Goal: Submit feedback/report problem: Submit feedback/report problem

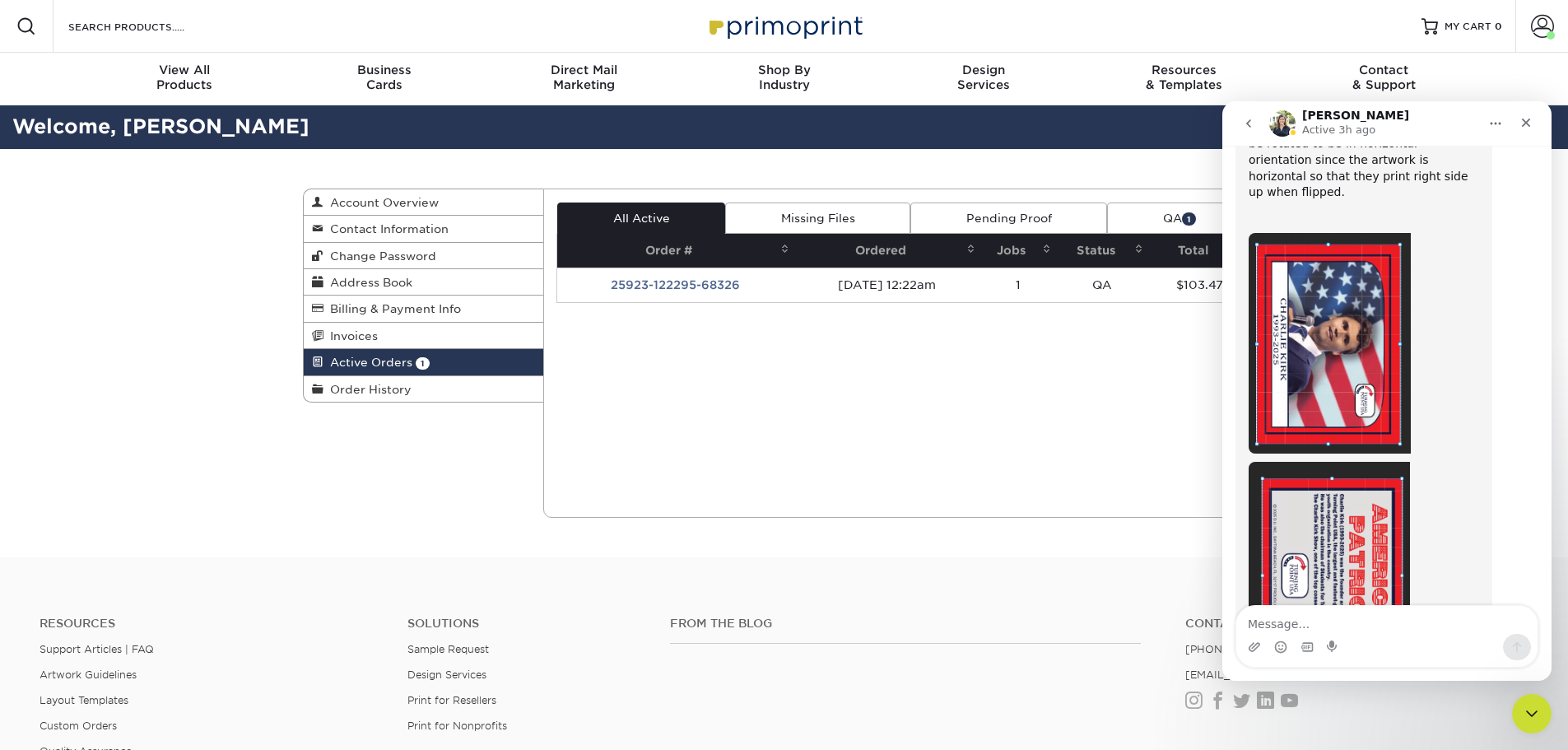
scroll to position [2906, 0]
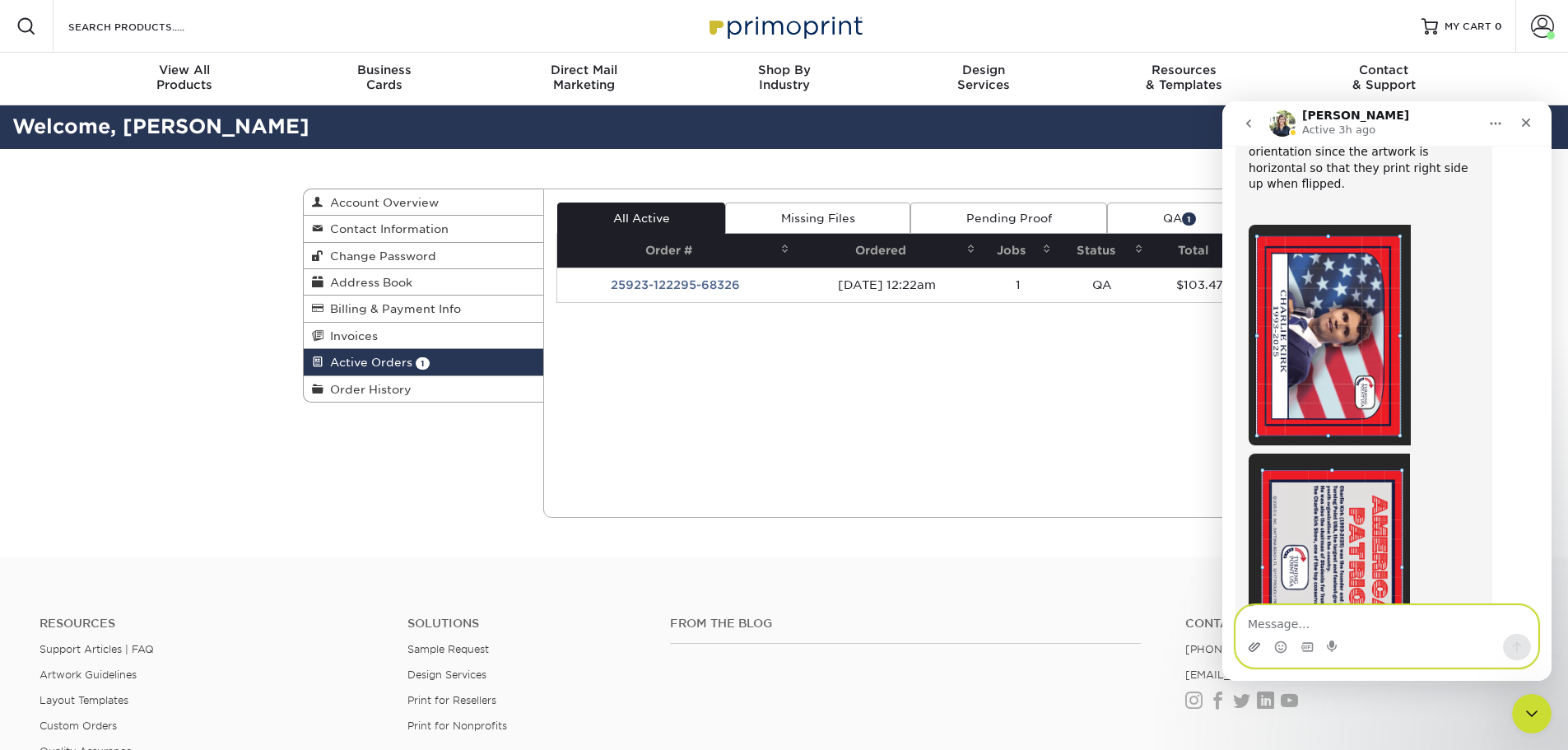
click at [1255, 650] on icon "Upload attachment" at bounding box center [1254, 646] width 14 height 14
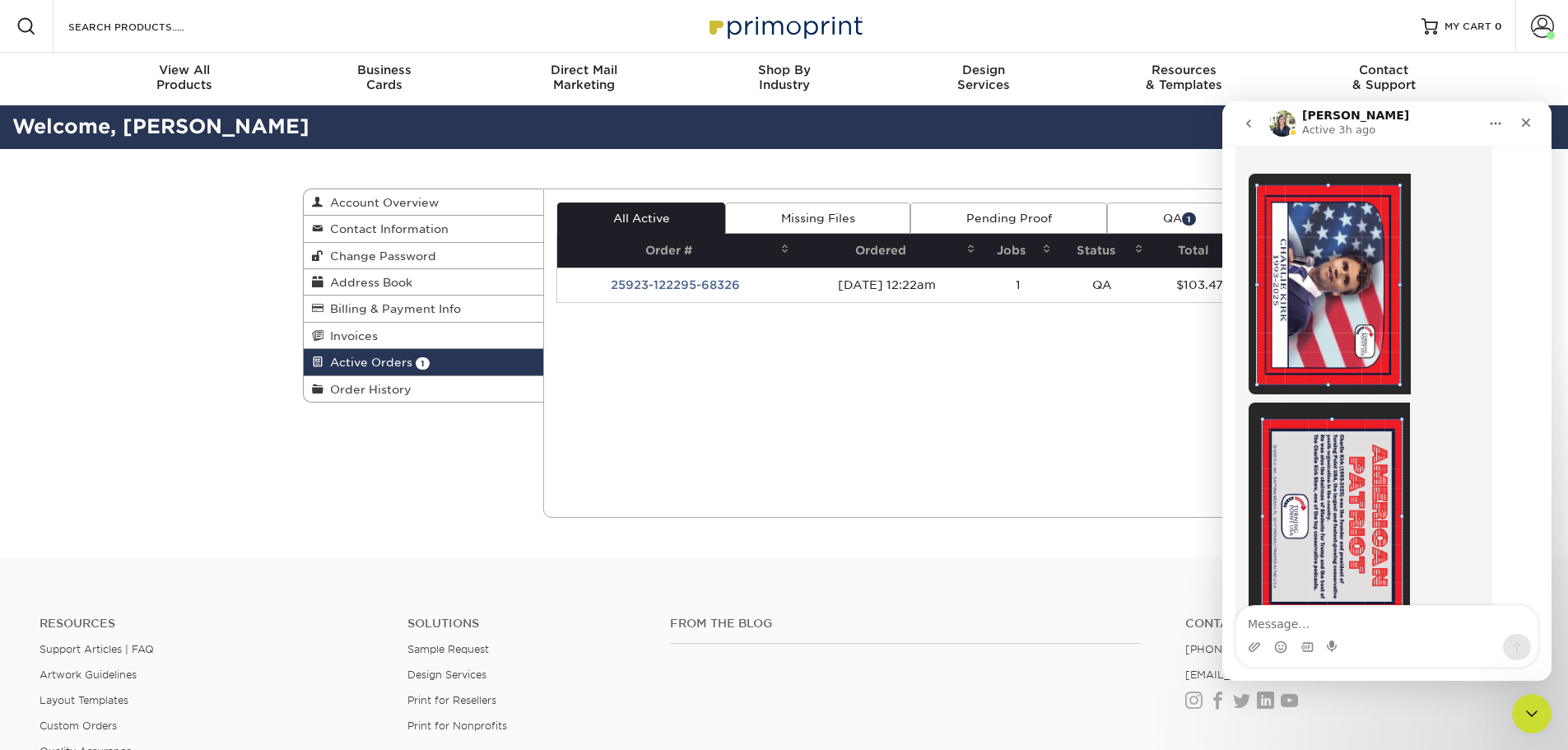
click at [1444, 673] on div "CHARLIE_FR...yk (1).pdf" at bounding box center [1456, 681] width 136 height 17
click at [1443, 673] on div "CHARLIE_FR...yk (1).pdf" at bounding box center [1456, 681] width 136 height 17
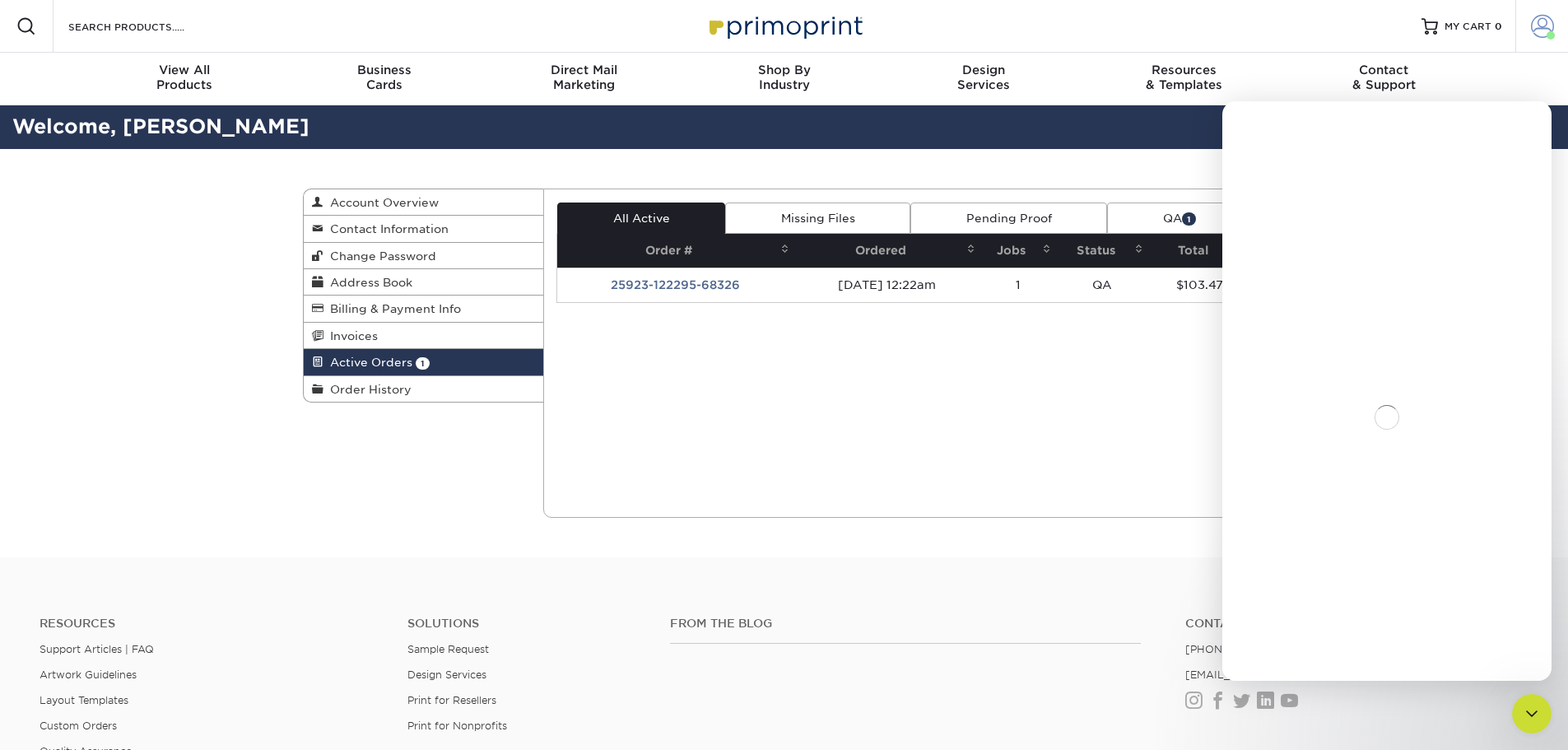
click at [1553, 27] on span at bounding box center [1542, 25] width 23 height 23
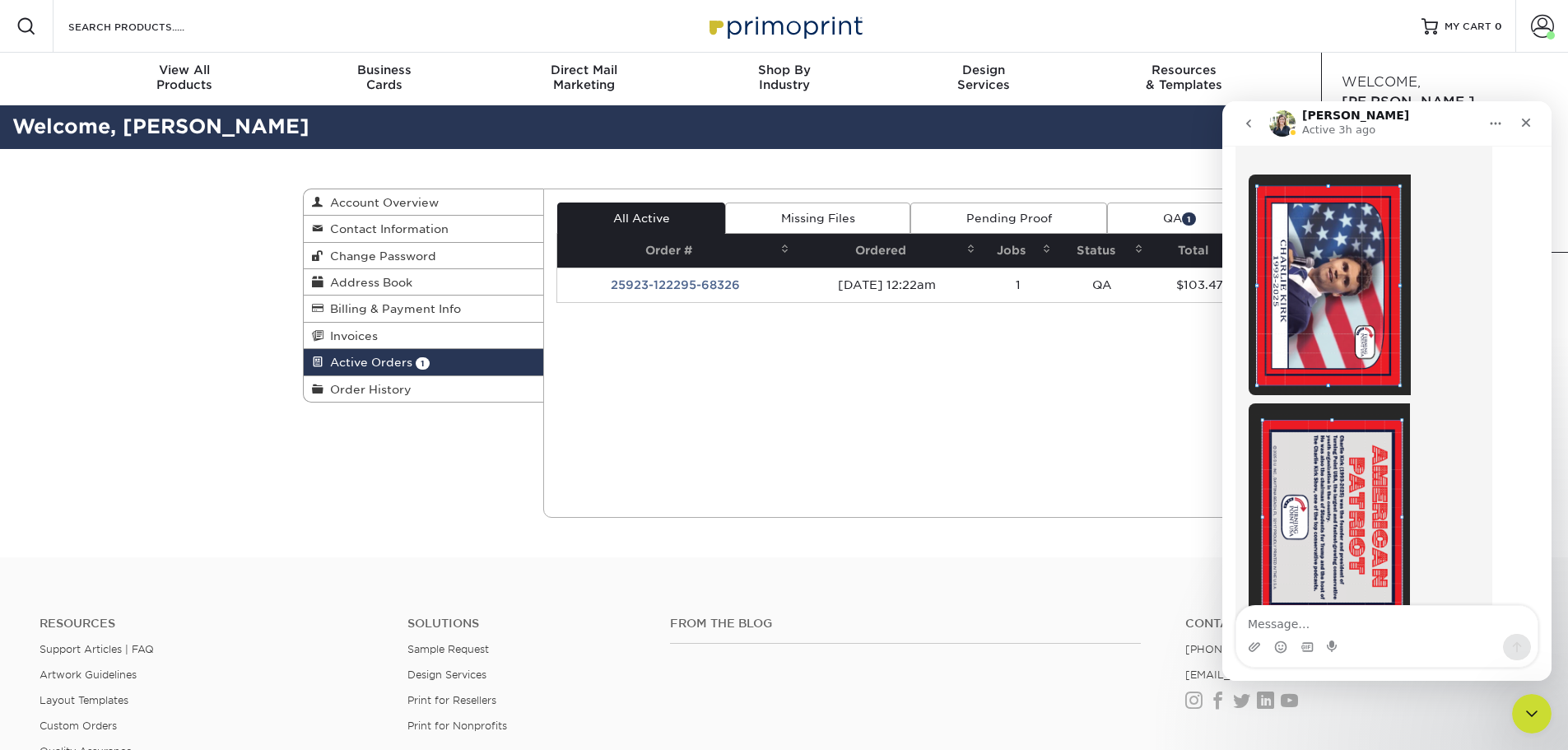
scroll to position [2957, 0]
click at [1411, 632] on textarea "Message…" at bounding box center [1387, 619] width 301 height 28
type textarea "d"
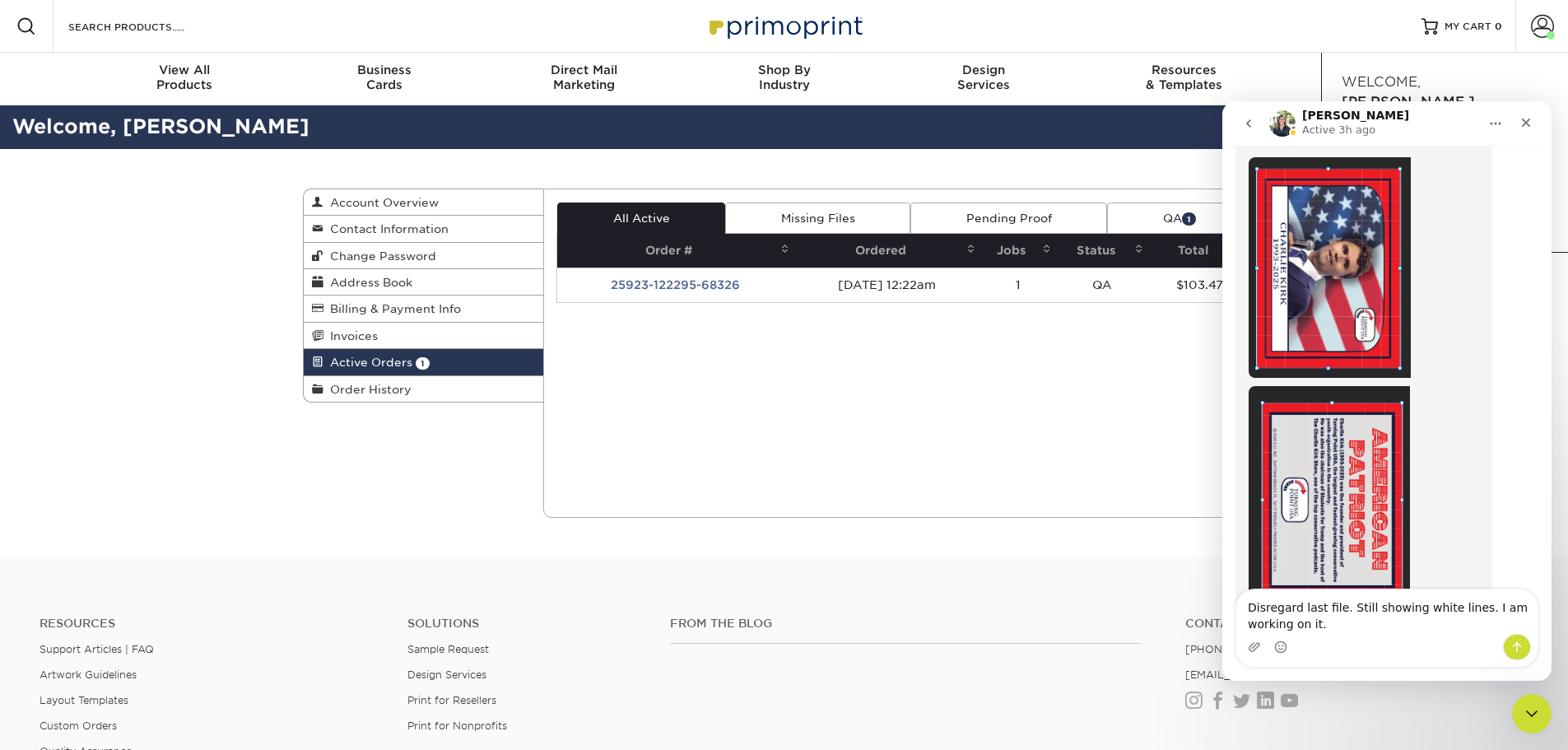
type textarea "Disregard last file. Still showing white lines. I am working on it."
click at [1514, 652] on icon "Send a message…" at bounding box center [1516, 646] width 14 height 14
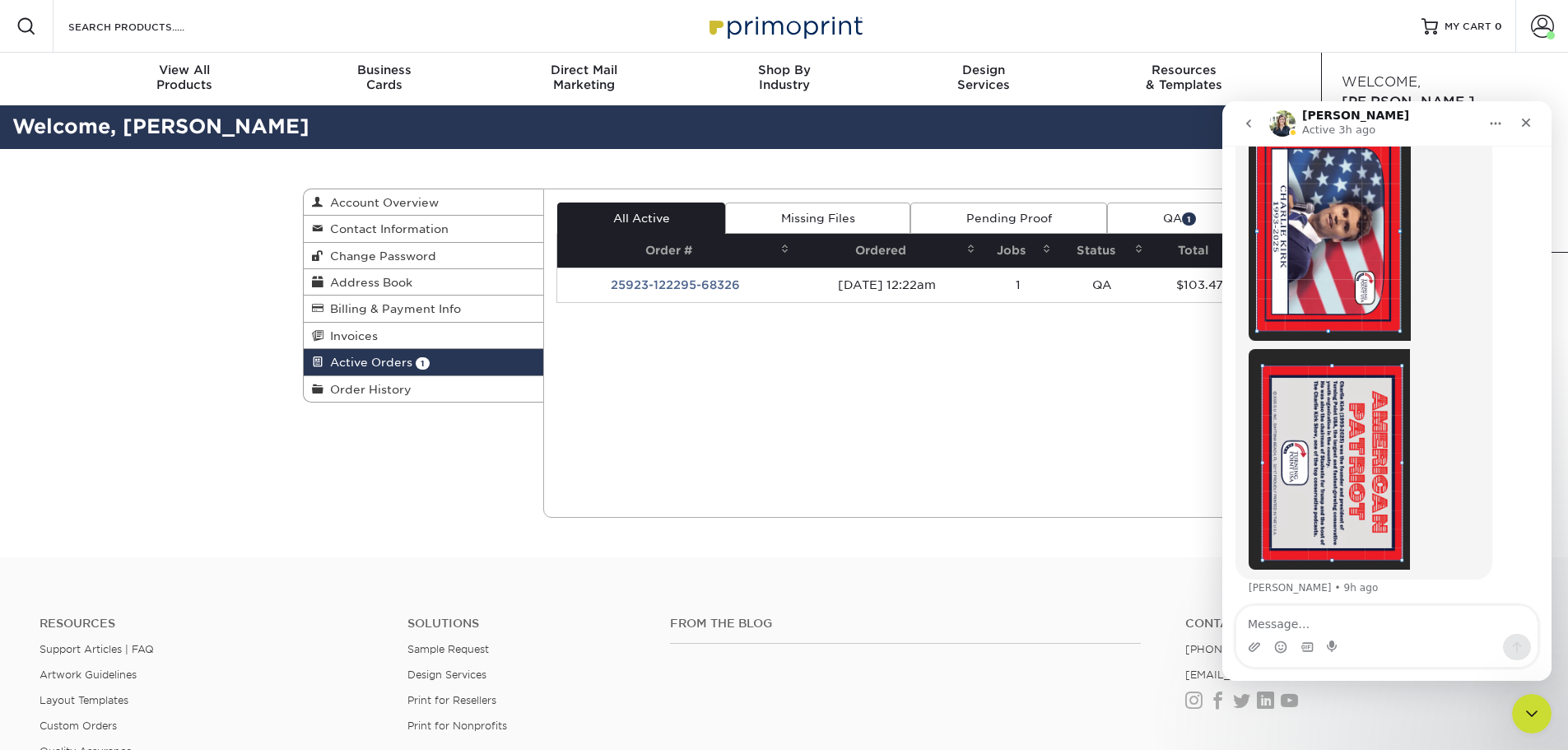
click at [1430, 619] on div "CHARLIE_FR...yk (1).pdf" at bounding box center [1456, 627] width 136 height 17
click at [1425, 619] on div "CHARLIE_FR...yk (1).pdf" at bounding box center [1456, 627] width 136 height 17
